Goal: Find specific page/section: Find specific page/section

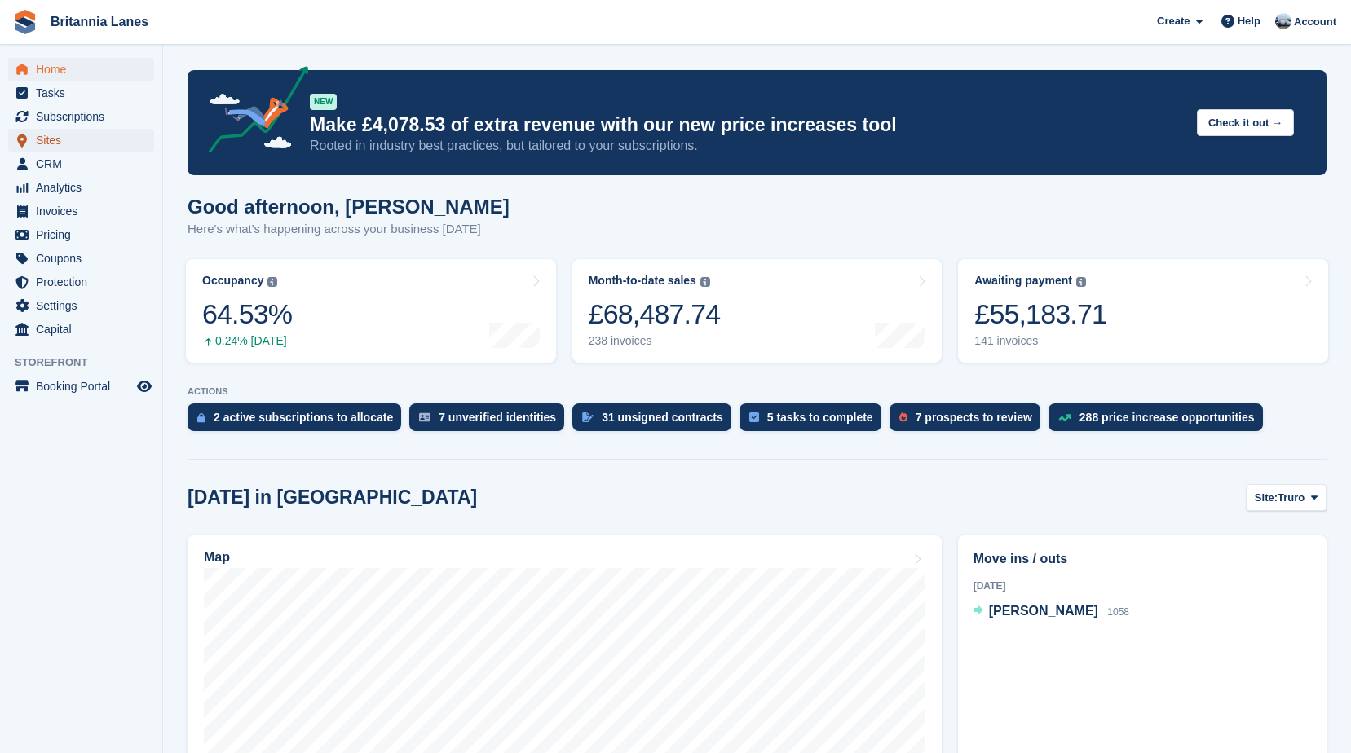
click at [67, 145] on span "Sites" at bounding box center [85, 140] width 98 height 23
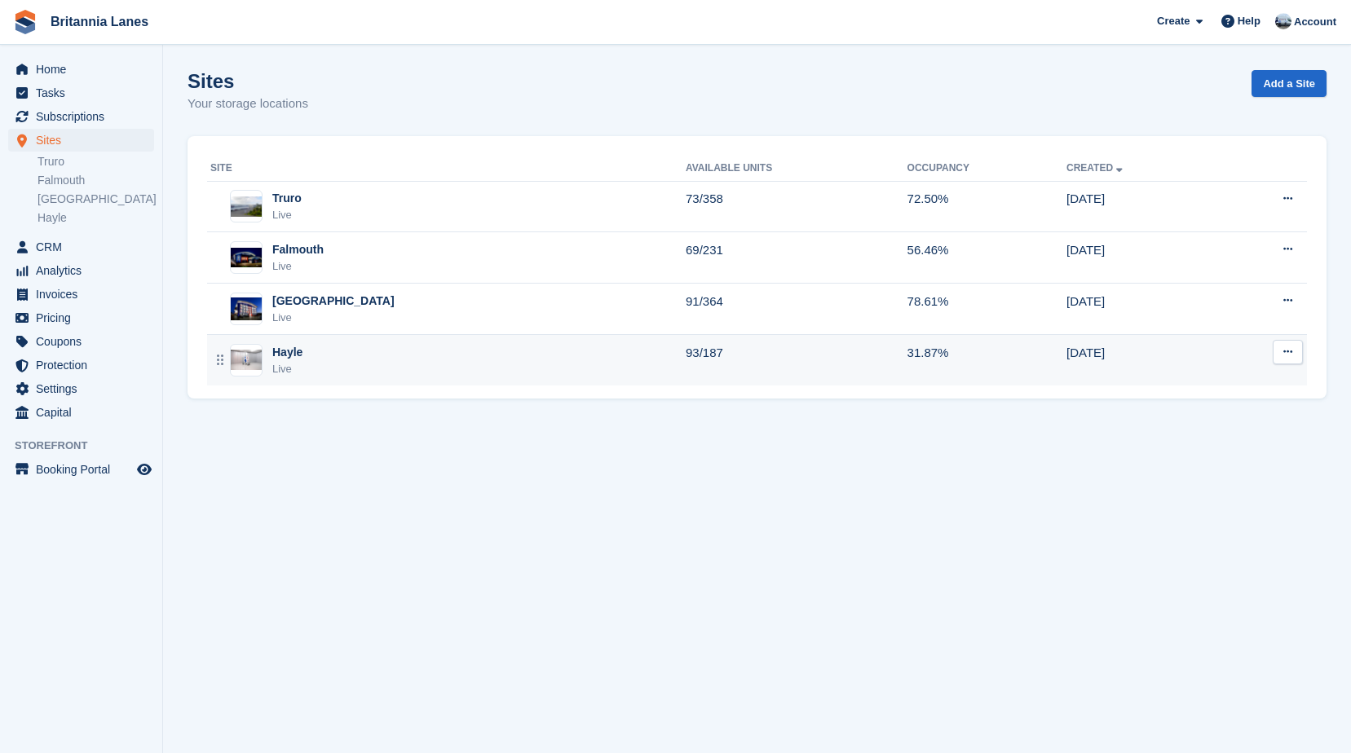
click at [318, 369] on div "Hayle Live" at bounding box center [447, 360] width 475 height 33
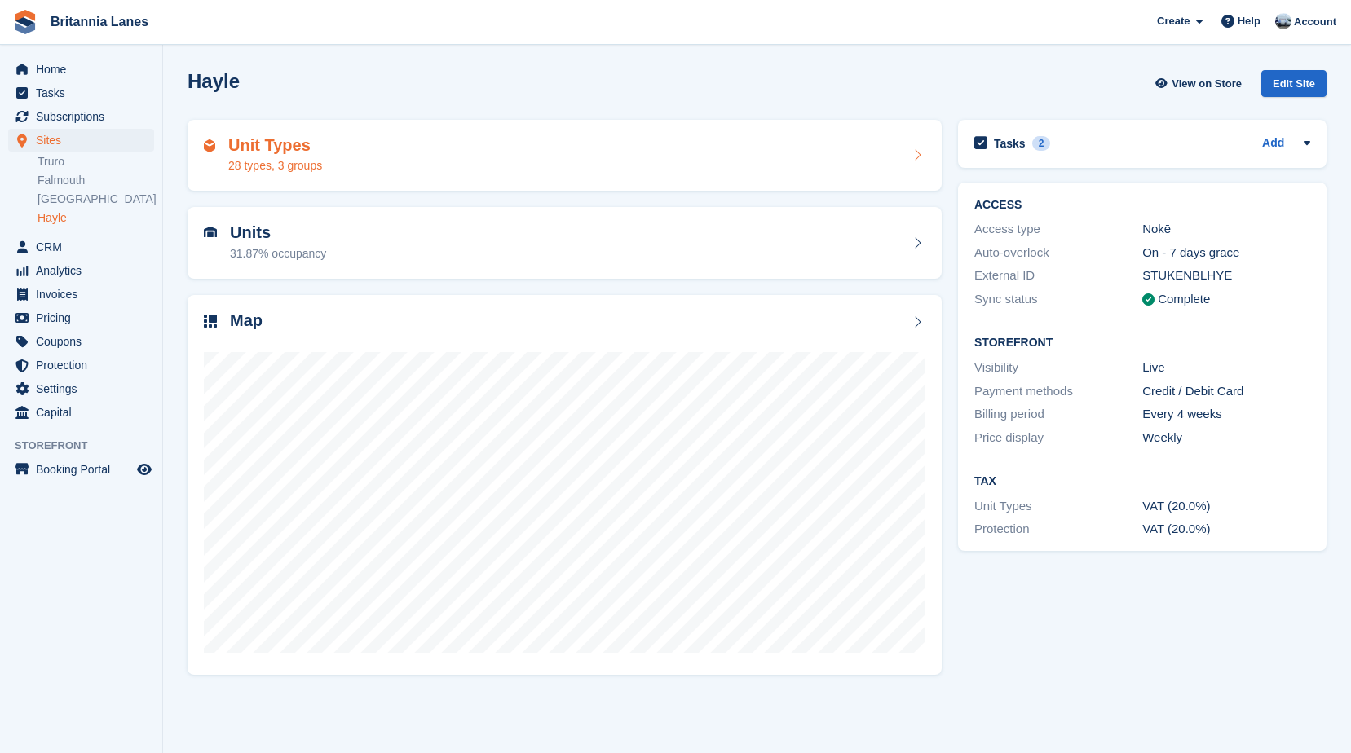
click at [301, 172] on div "28 types, 3 groups" at bounding box center [275, 165] width 94 height 17
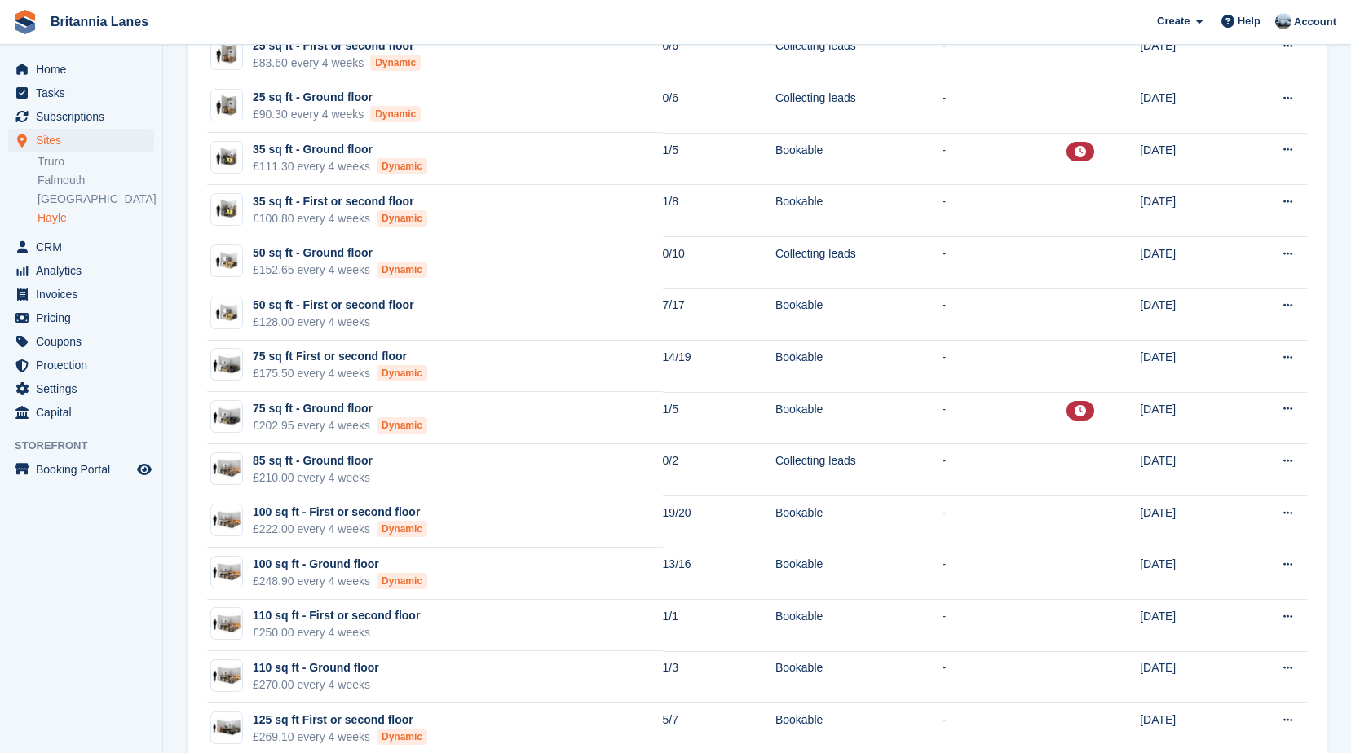
scroll to position [489, 0]
